Goal: Find specific page/section: Find specific page/section

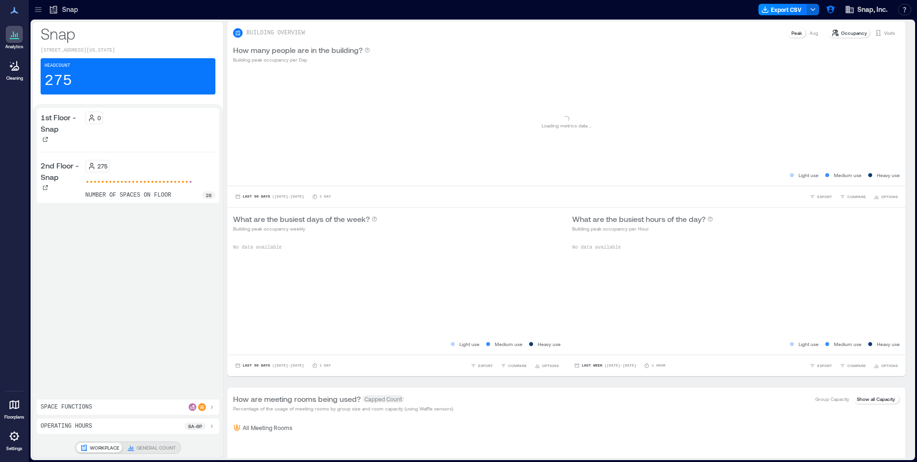
click at [39, 12] on icon at bounding box center [38, 10] width 10 height 10
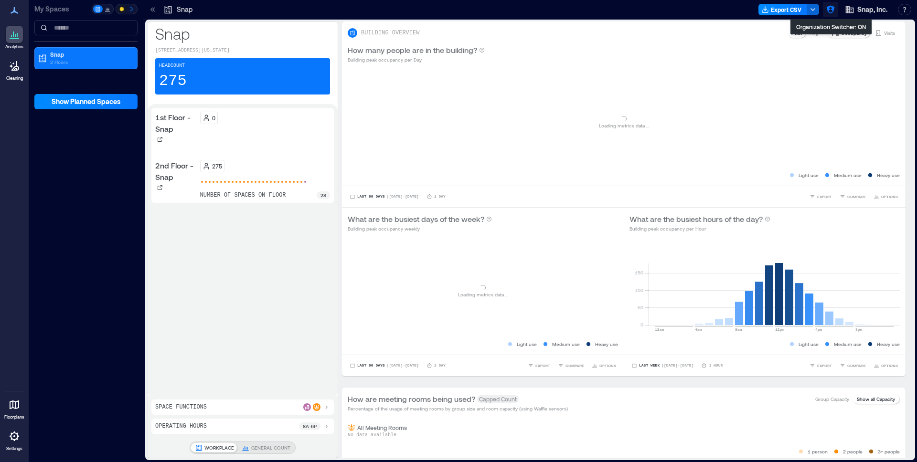
click at [834, 10] on icon "button" at bounding box center [830, 10] width 8 height 8
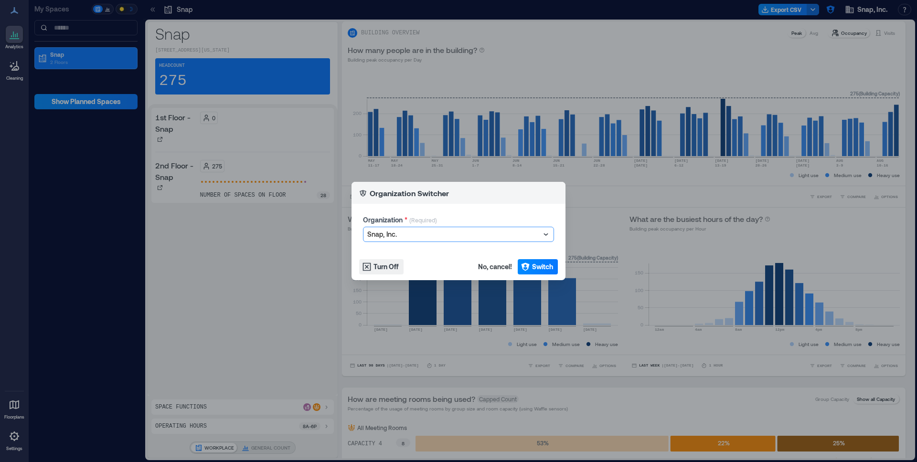
click at [420, 236] on div at bounding box center [453, 234] width 173 height 11
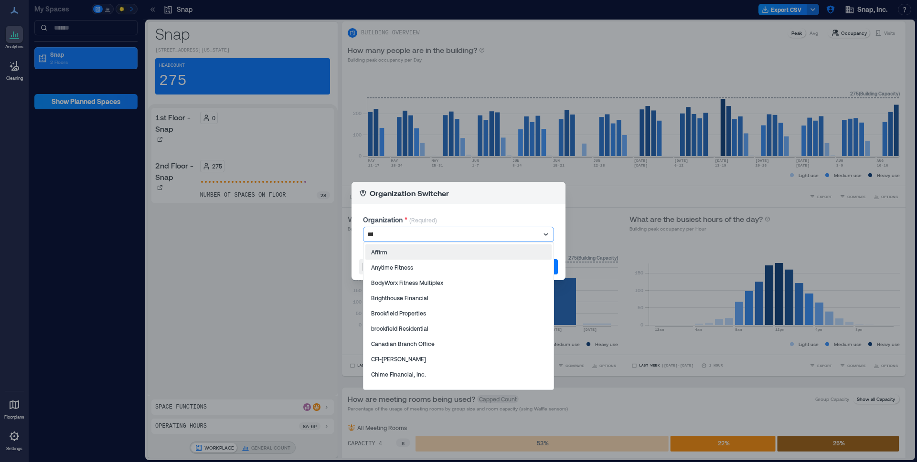
type input "*****"
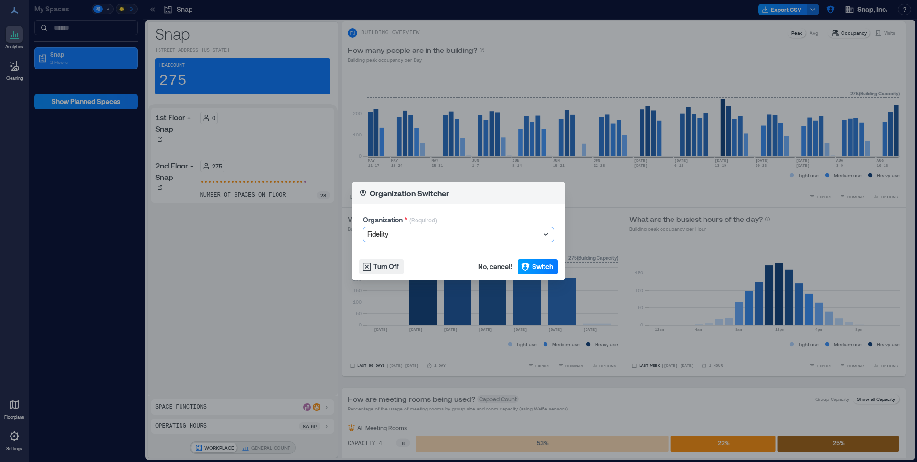
click at [555, 271] on button "Switch" at bounding box center [538, 266] width 40 height 15
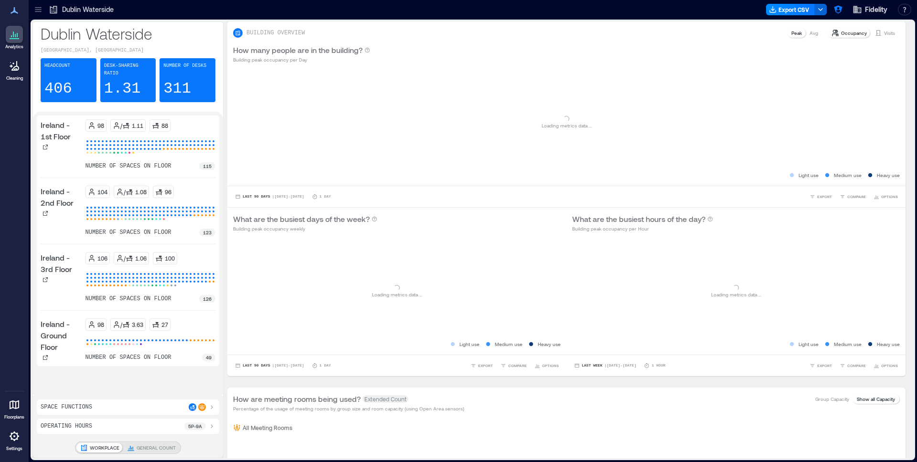
click at [34, 7] on icon at bounding box center [38, 10] width 10 height 10
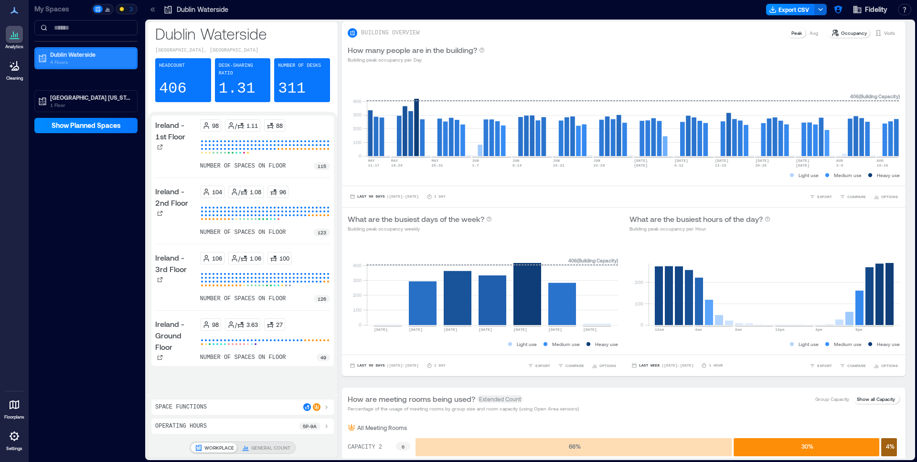
click at [53, 57] on p "Dublin Waterside" at bounding box center [90, 55] width 80 height 8
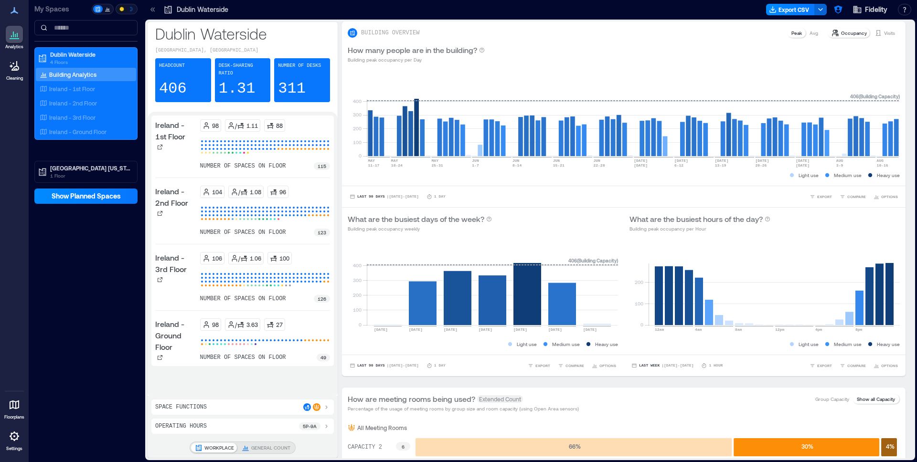
click at [74, 184] on div "My Spaces [GEOGRAPHIC_DATA] 4 Floors Building Analytics [GEOGRAPHIC_DATA] - 1st…" at bounding box center [86, 102] width 115 height 204
click at [72, 176] on p "1 Floor" at bounding box center [90, 176] width 80 height 8
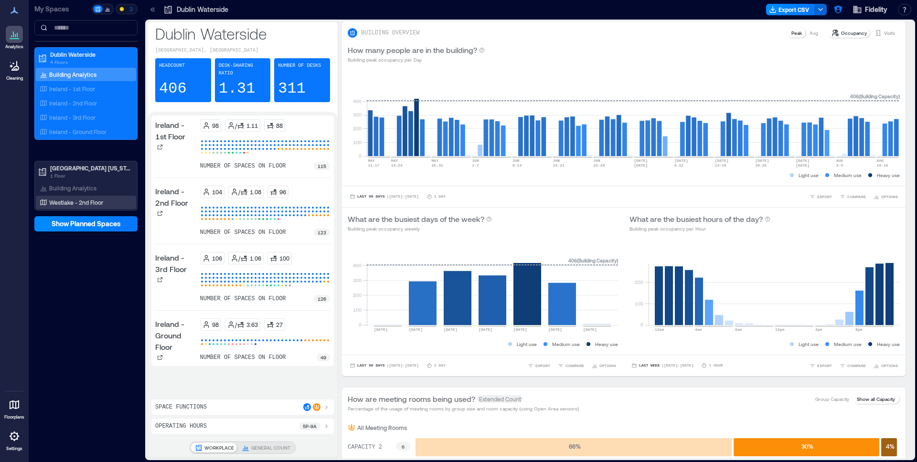
click at [74, 200] on p "Westlake - 2nd Floor" at bounding box center [76, 203] width 54 height 8
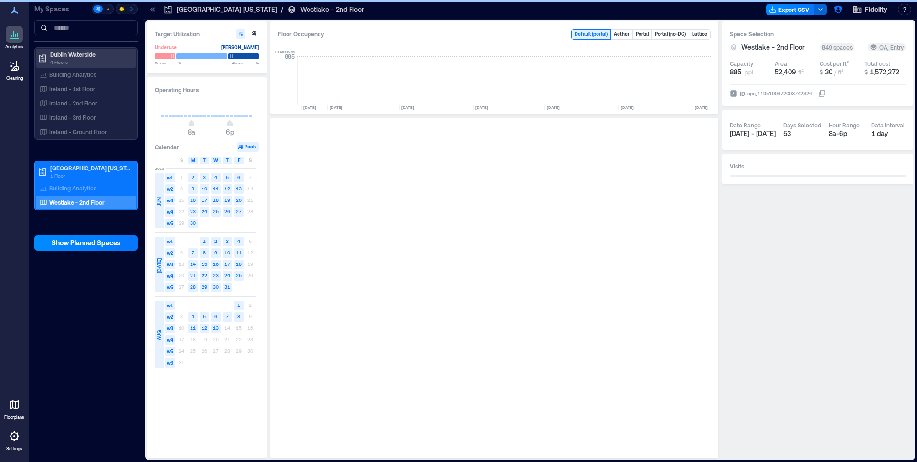
click at [71, 52] on p "Dublin Waterside" at bounding box center [90, 55] width 80 height 8
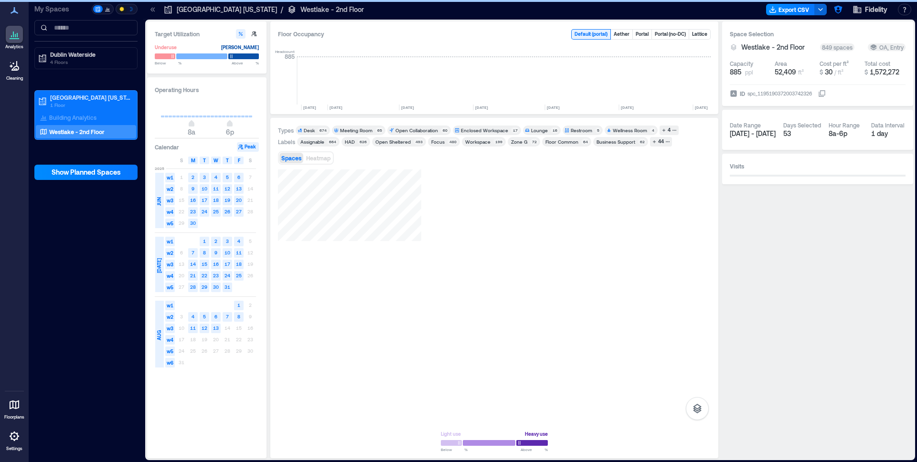
click at [76, 94] on p "[GEOGRAPHIC_DATA] [US_STATE]" at bounding box center [90, 98] width 80 height 8
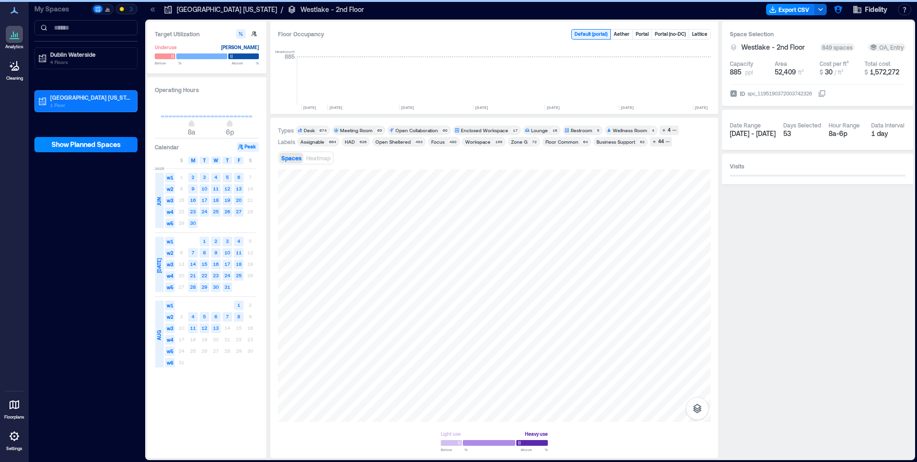
scroll to position [0, 1322]
